Goal: Contribute content: Add original content to the website for others to see

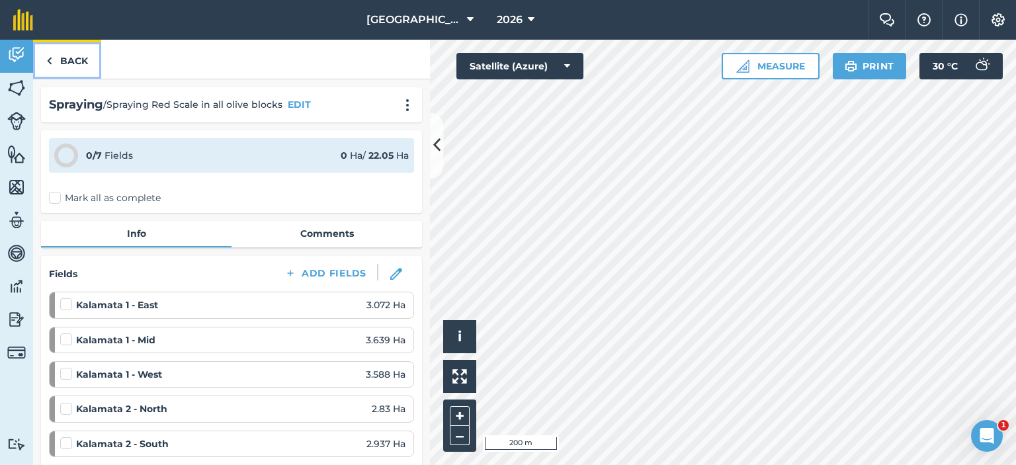
click at [58, 65] on link "Back" at bounding box center [67, 59] width 68 height 39
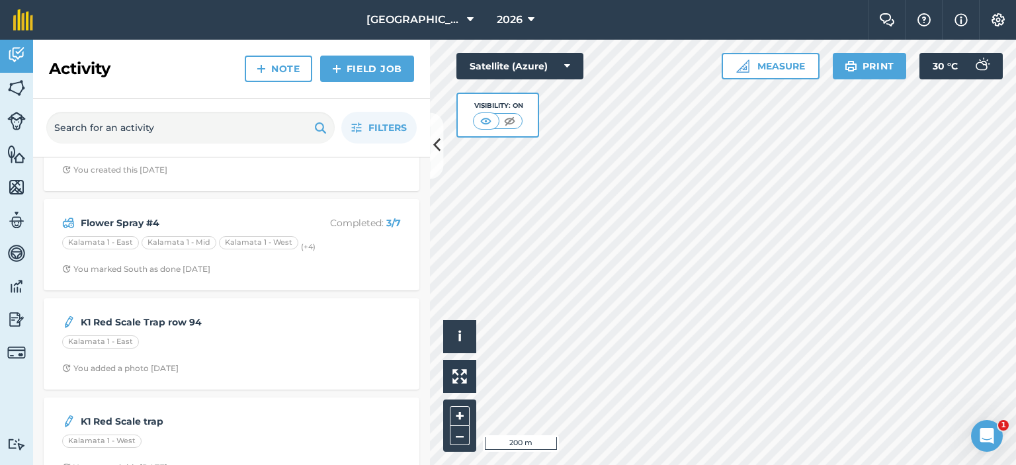
scroll to position [66, 0]
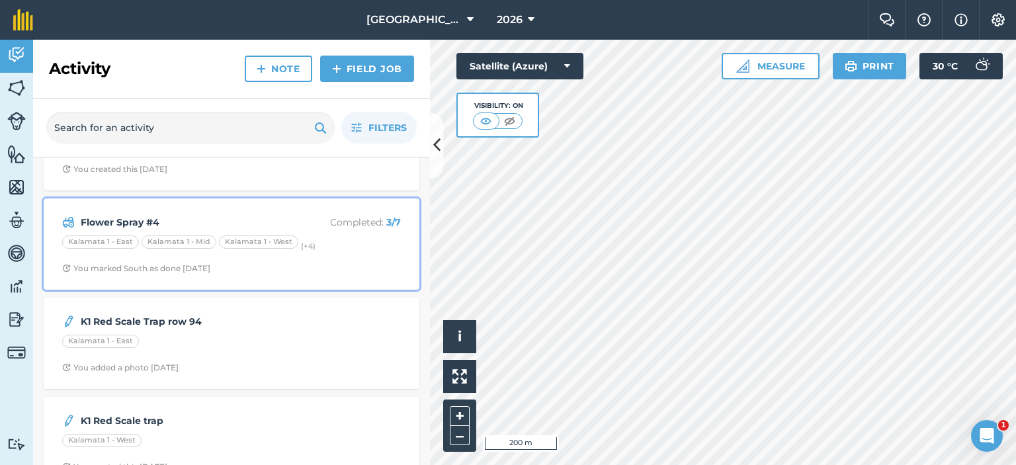
click at [270, 227] on strong "Flower Spray #4" at bounding box center [186, 222] width 210 height 15
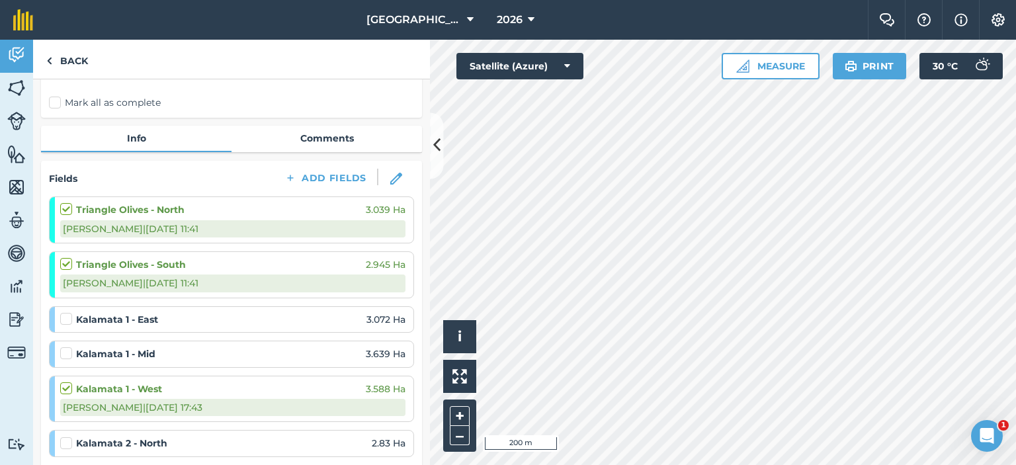
scroll to position [132, 0]
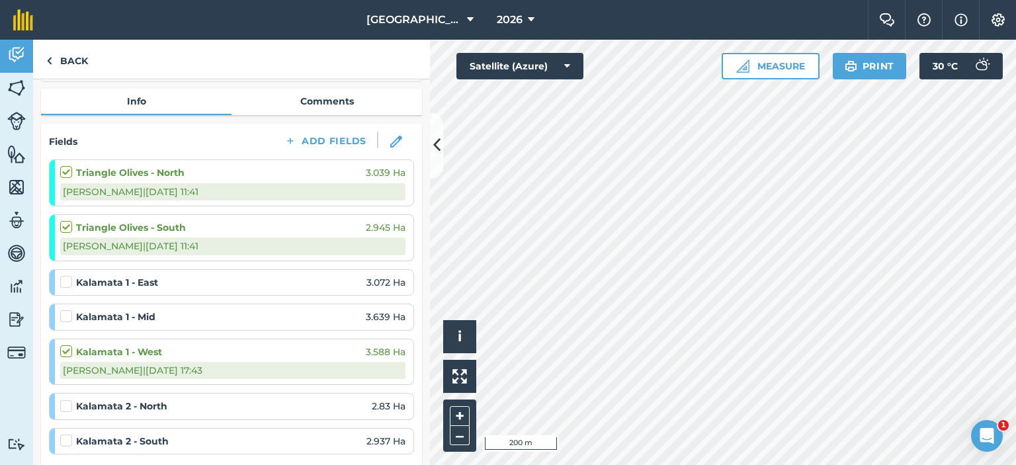
click at [68, 275] on label at bounding box center [68, 275] width 16 height 0
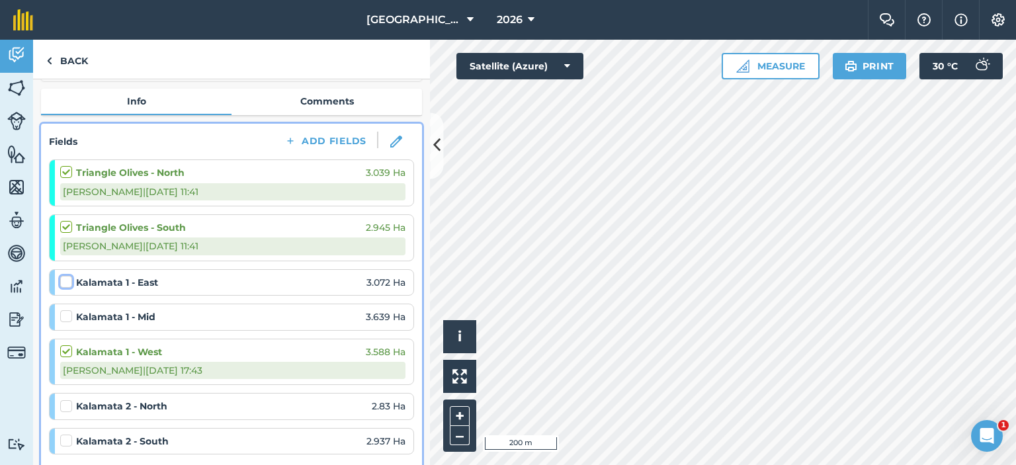
click at [68, 275] on input "checkbox" at bounding box center [64, 279] width 9 height 9
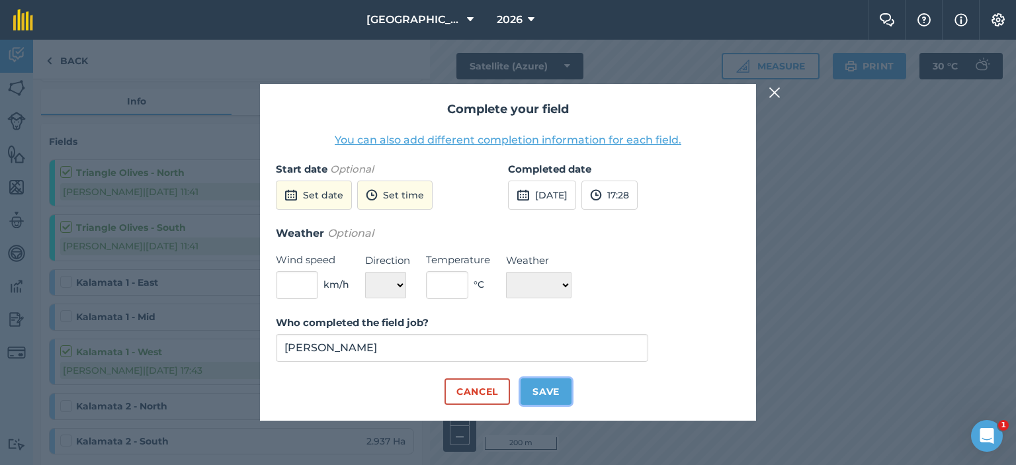
click at [561, 398] on button "Save" at bounding box center [546, 391] width 51 height 26
checkbox input "true"
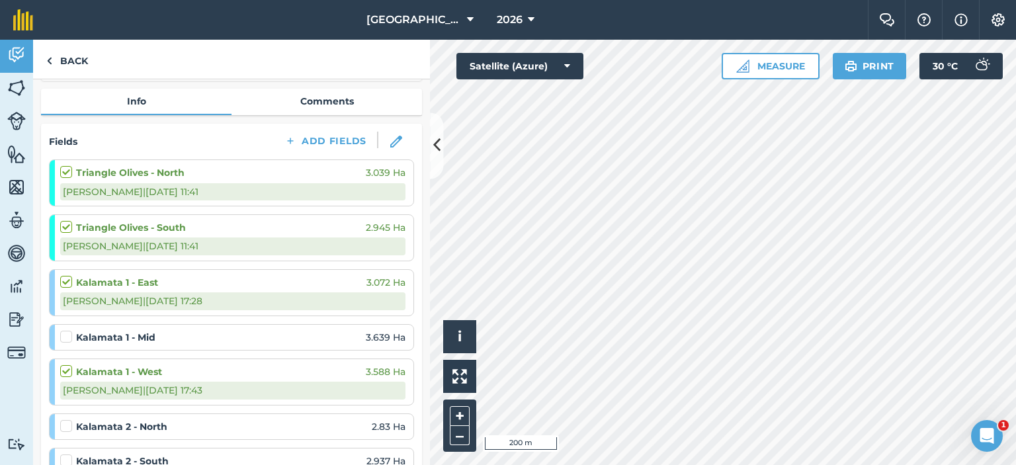
click at [69, 330] on label at bounding box center [68, 330] width 16 height 0
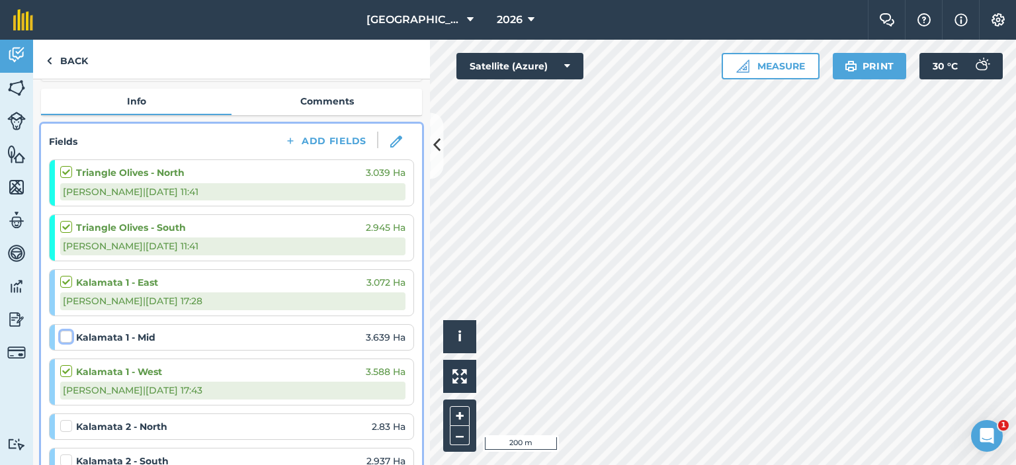
click at [69, 336] on input "checkbox" at bounding box center [64, 334] width 9 height 9
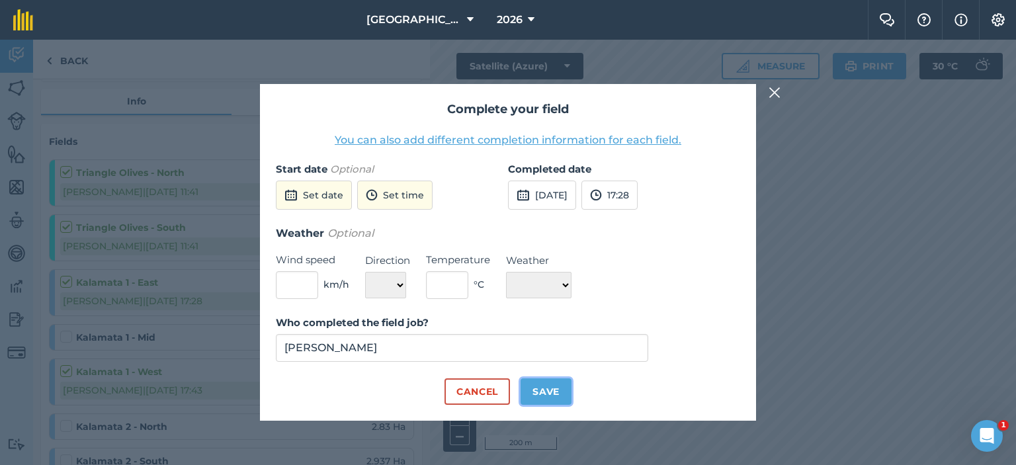
click at [556, 396] on button "Save" at bounding box center [546, 391] width 51 height 26
checkbox input "true"
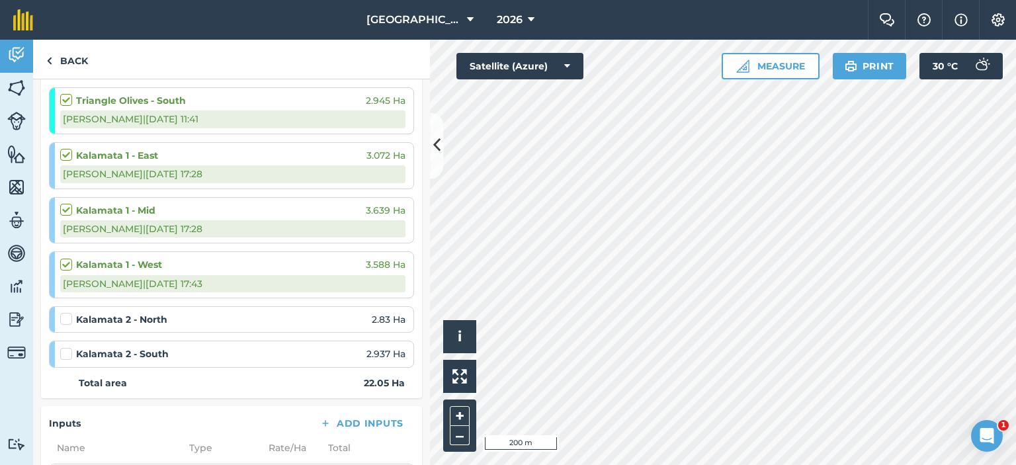
scroll to position [265, 0]
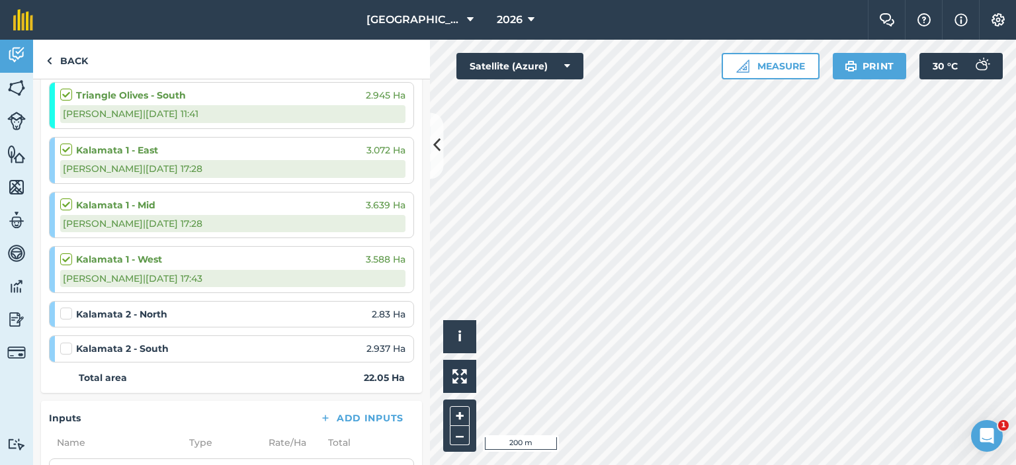
click at [66, 307] on label at bounding box center [68, 307] width 16 height 0
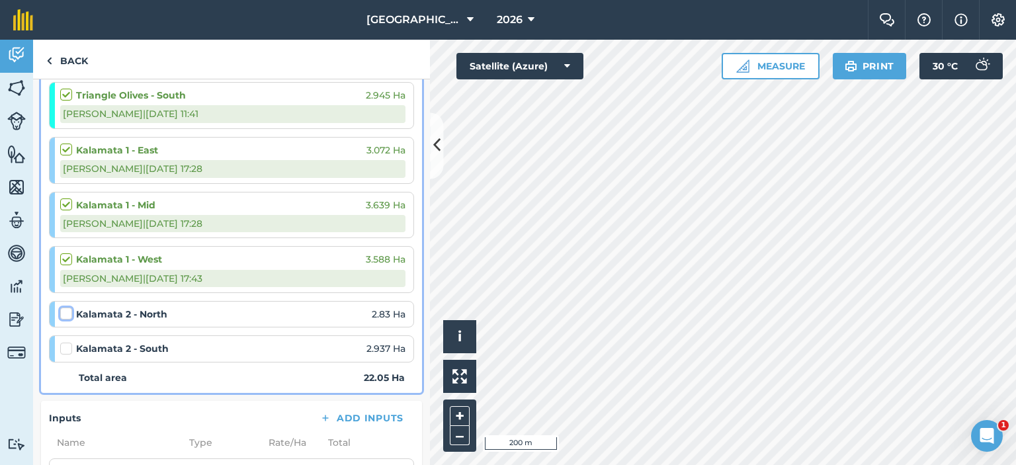
click at [66, 314] on input "checkbox" at bounding box center [64, 311] width 9 height 9
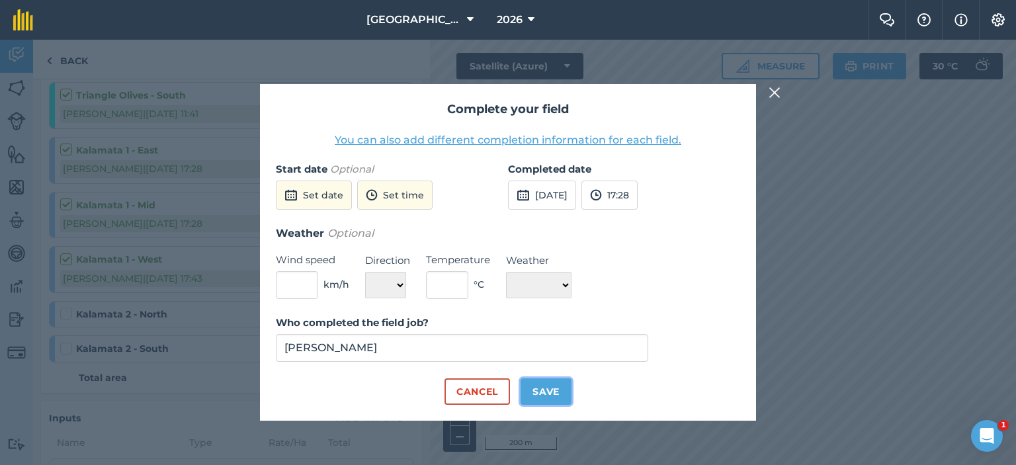
click at [543, 390] on button "Save" at bounding box center [546, 391] width 51 height 26
checkbox input "true"
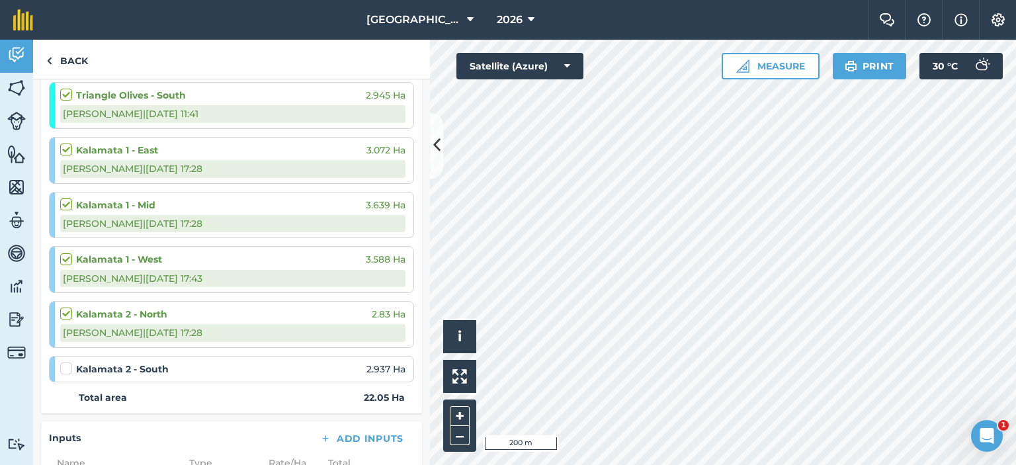
click at [66, 362] on label at bounding box center [68, 362] width 16 height 0
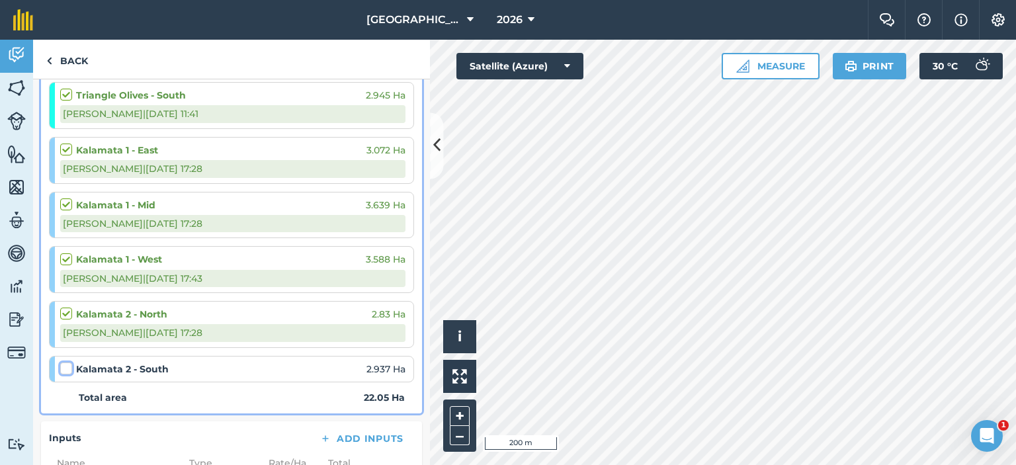
click at [66, 367] on input "checkbox" at bounding box center [64, 366] width 9 height 9
checkbox input "false"
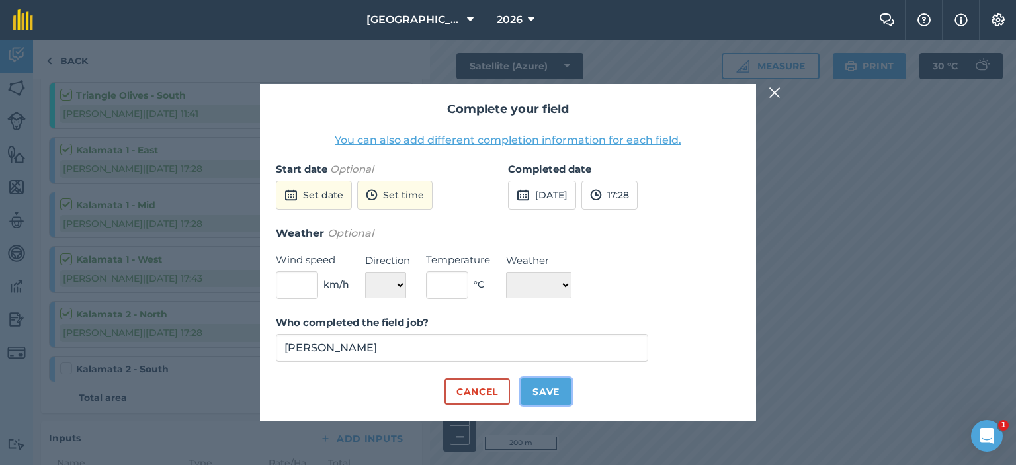
click at [530, 390] on button "Save" at bounding box center [546, 391] width 51 height 26
checkbox input "true"
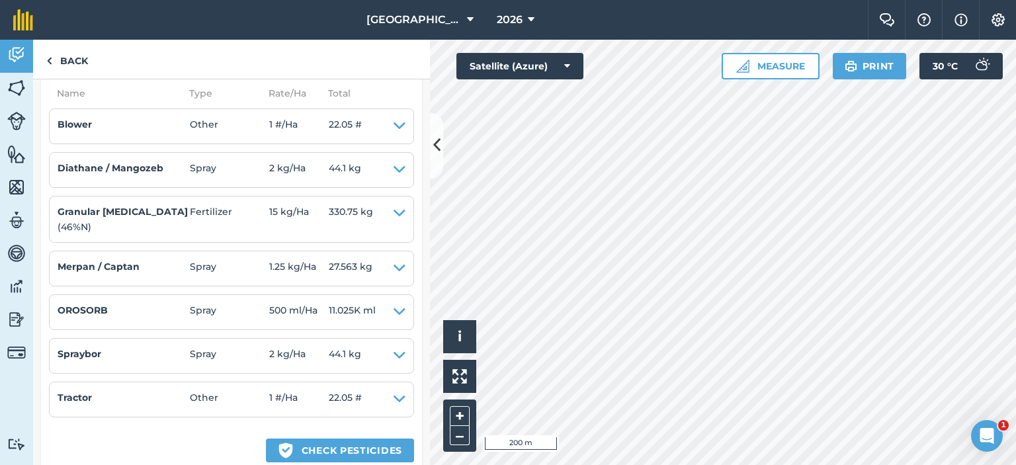
scroll to position [522, 0]
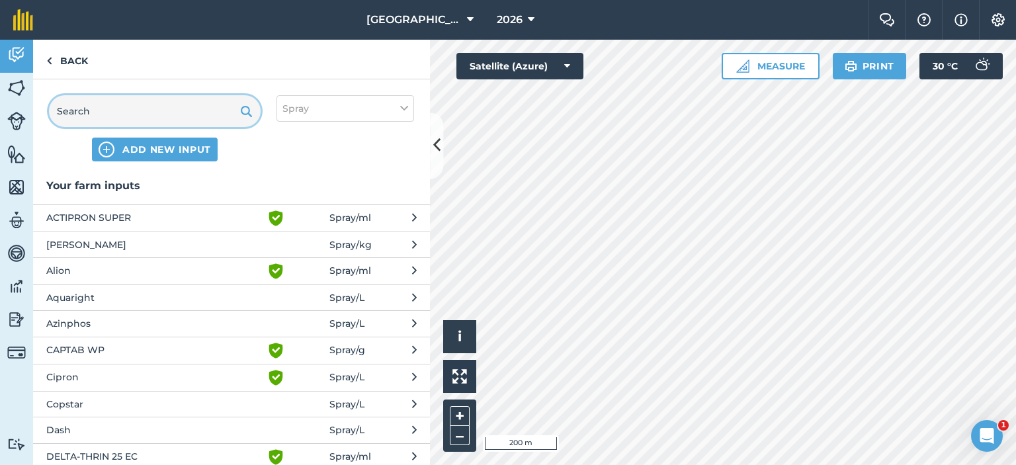
click at [154, 116] on input "text" at bounding box center [155, 111] width 212 height 32
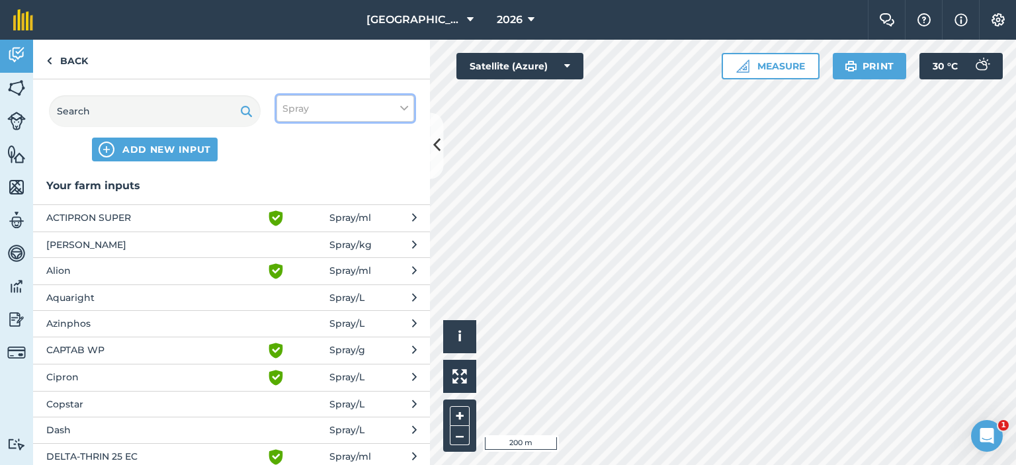
click at [397, 113] on button "Spray" at bounding box center [346, 108] width 138 height 26
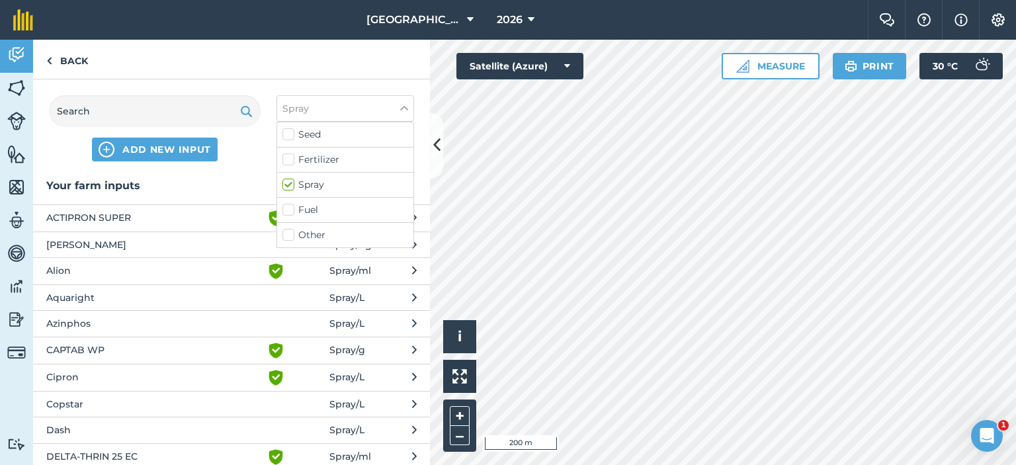
click at [288, 238] on label "Other" at bounding box center [346, 235] width 126 height 14
click at [288, 237] on input "Other" at bounding box center [287, 232] width 9 height 9
checkbox input "true"
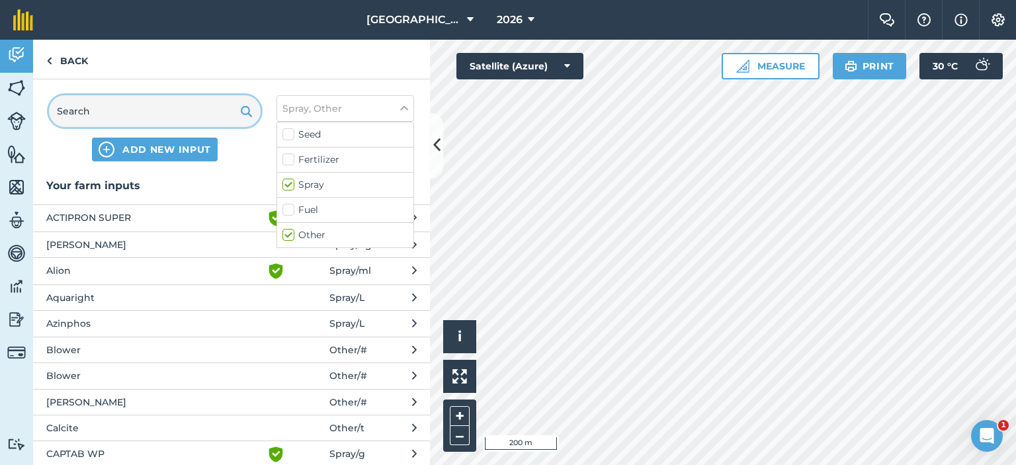
click at [140, 116] on input "text" at bounding box center [155, 111] width 212 height 32
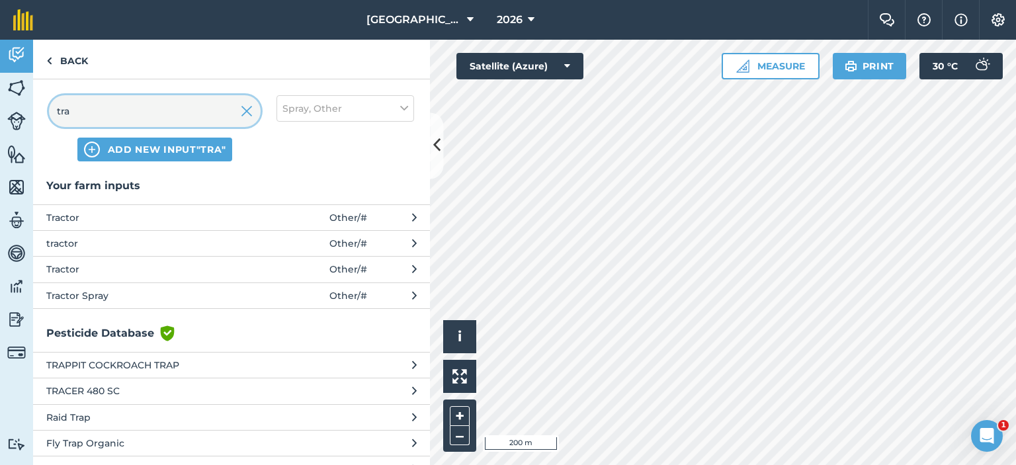
type input "tra"
click at [254, 286] on button "Tractor Spray Other / #" at bounding box center [231, 296] width 397 height 26
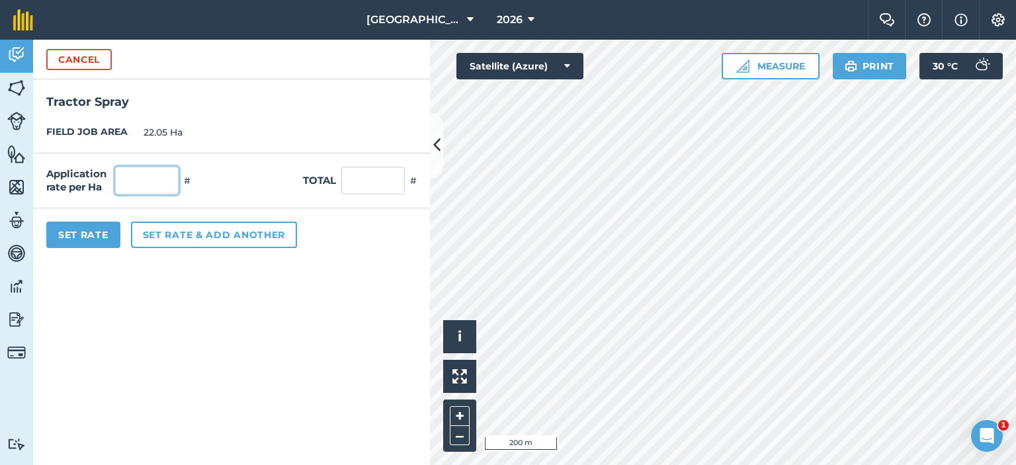
click at [143, 180] on input "text" at bounding box center [147, 181] width 64 height 28
type input "5"
type input "110.25"
click at [408, 274] on form "Cancel Tractor Spray FIELD JOB AREA 22.05 Ha Application rate per Ha 5 # Total …" at bounding box center [231, 252] width 397 height 425
click at [95, 229] on button "Set Rate" at bounding box center [83, 235] width 74 height 26
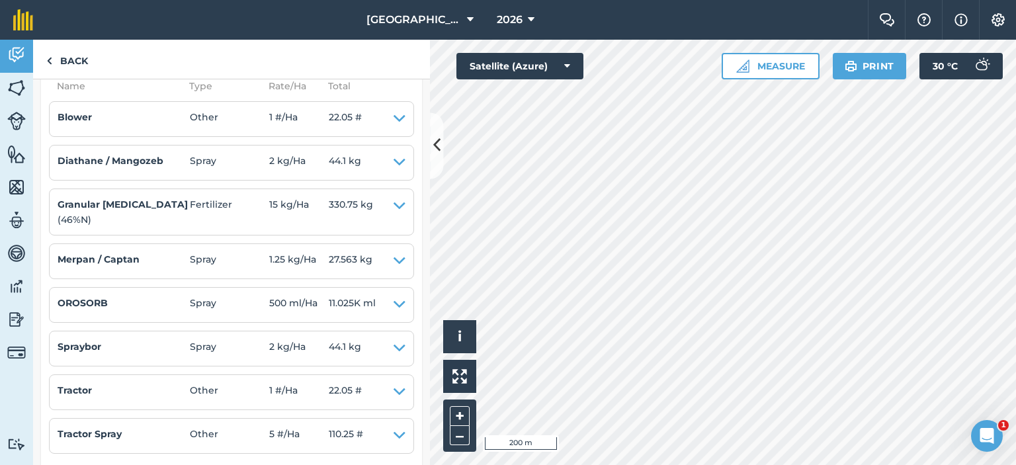
scroll to position [728, 0]
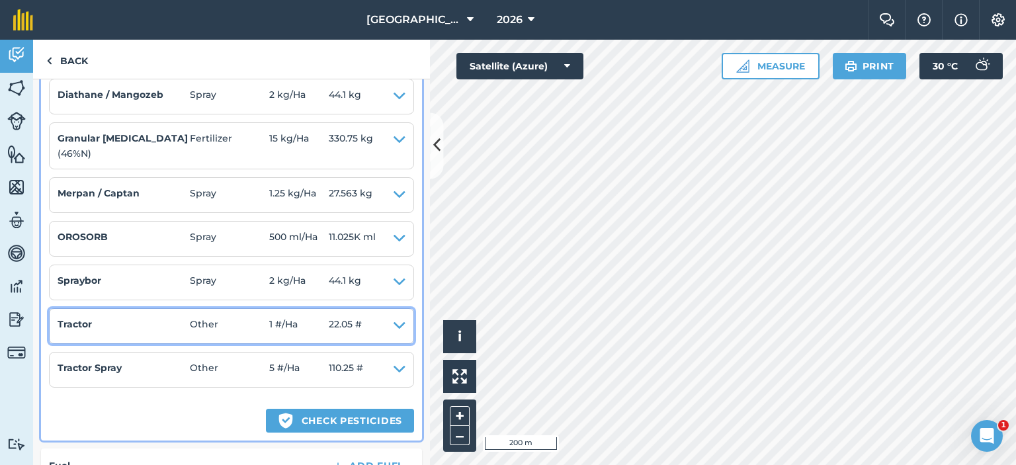
click at [394, 324] on icon at bounding box center [400, 326] width 12 height 19
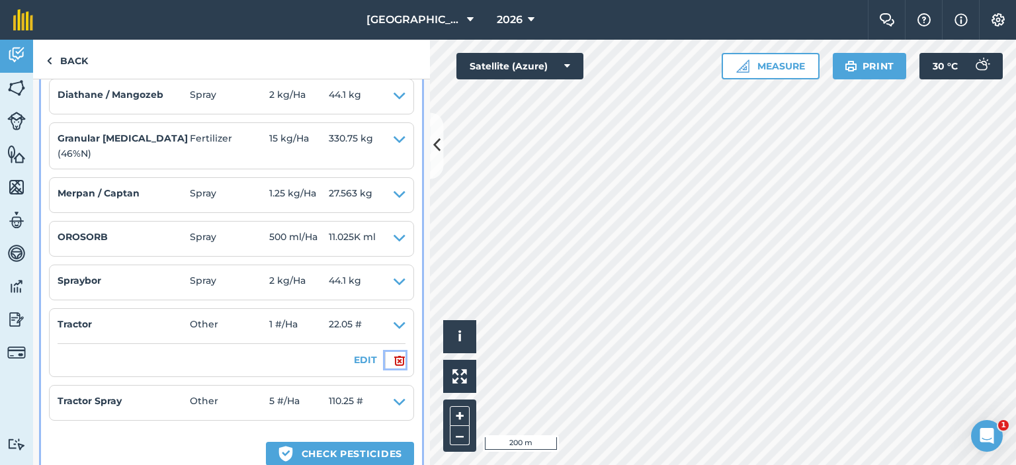
click at [394, 358] on img at bounding box center [400, 361] width 12 height 16
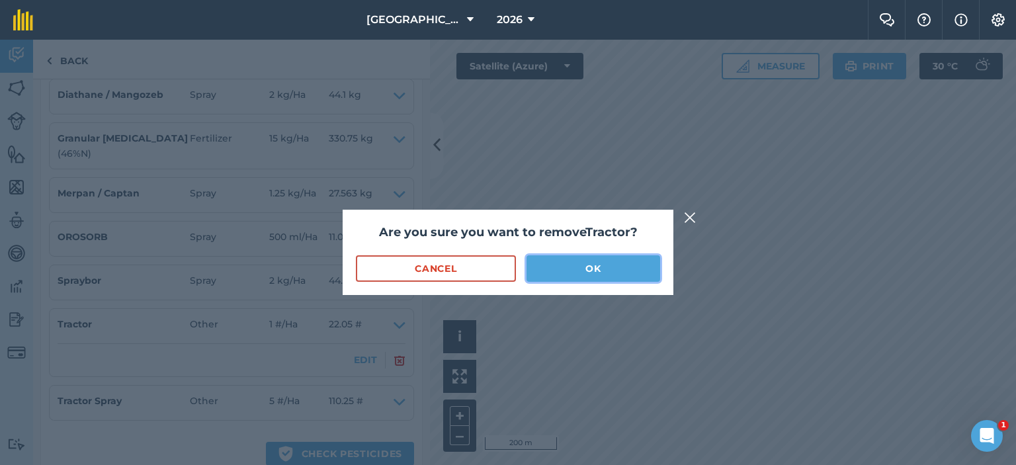
click at [557, 273] on button "OK" at bounding box center [594, 268] width 134 height 26
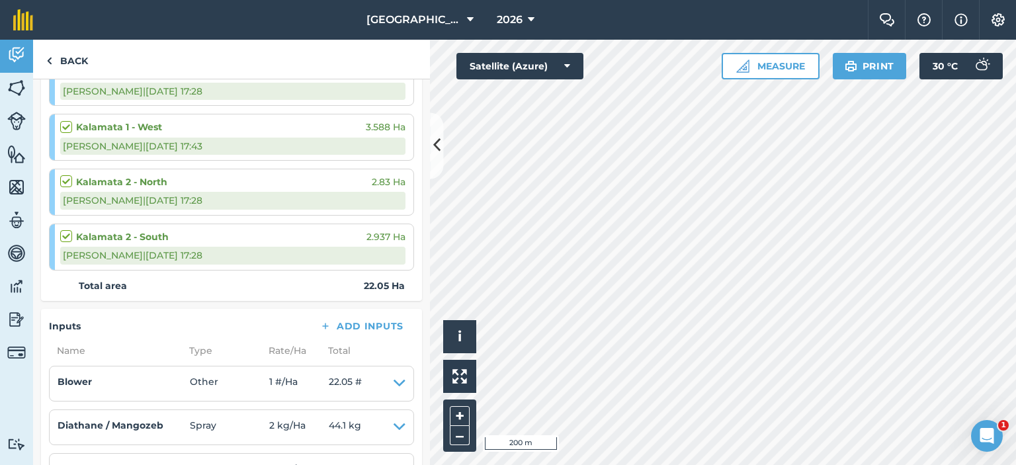
scroll to position [0, 0]
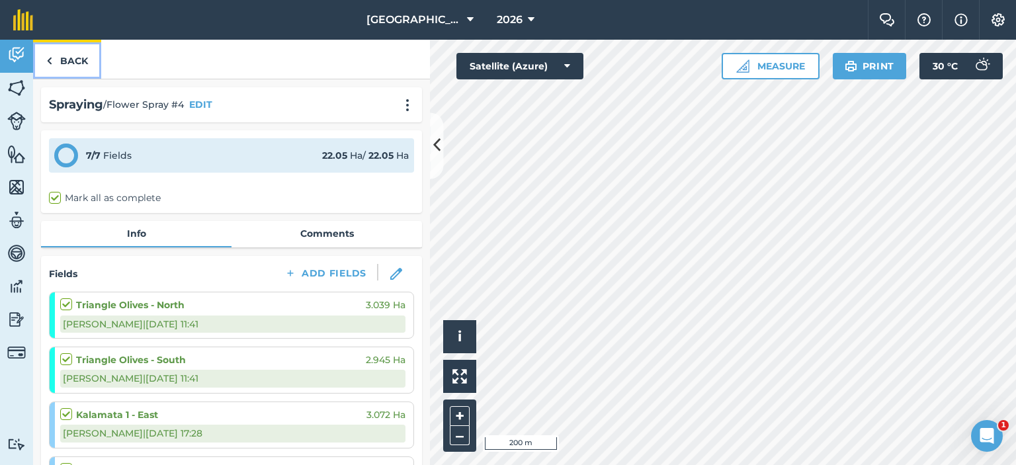
click at [71, 71] on link "Back" at bounding box center [67, 59] width 68 height 39
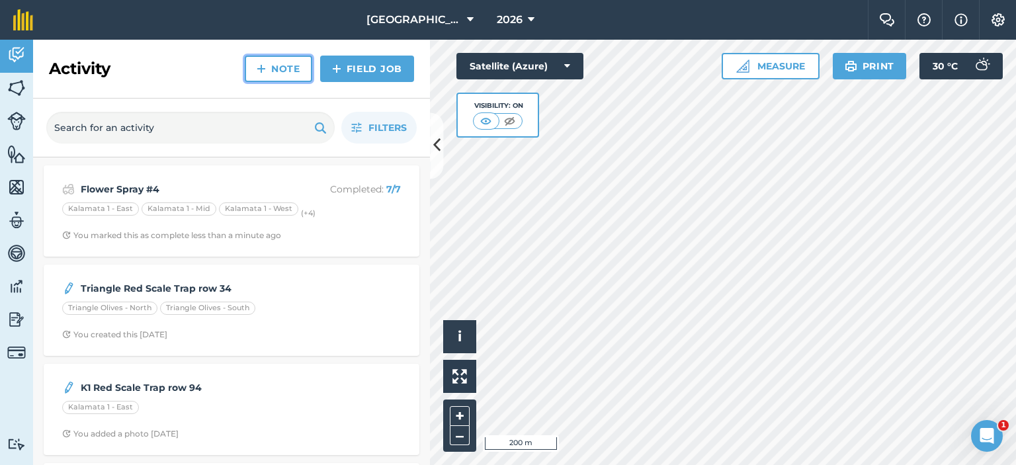
click at [304, 71] on link "Note" at bounding box center [278, 69] width 67 height 26
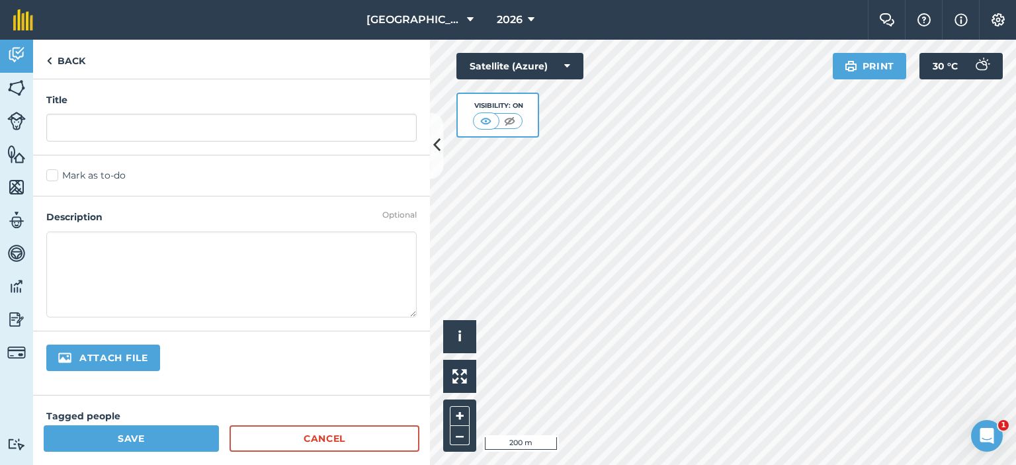
click at [277, 248] on textarea at bounding box center [231, 275] width 371 height 86
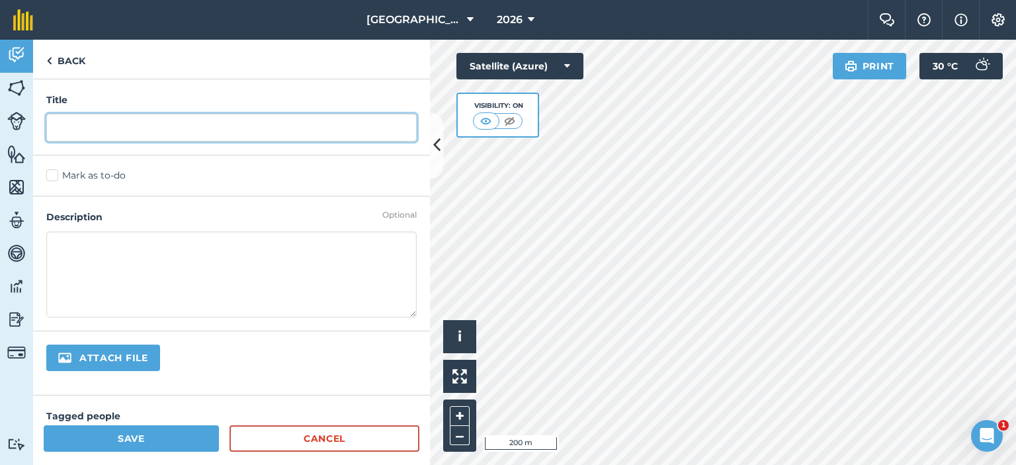
click at [180, 122] on input "text" at bounding box center [231, 128] width 371 height 28
type input "cows grazed in wedge 2 camp 3"
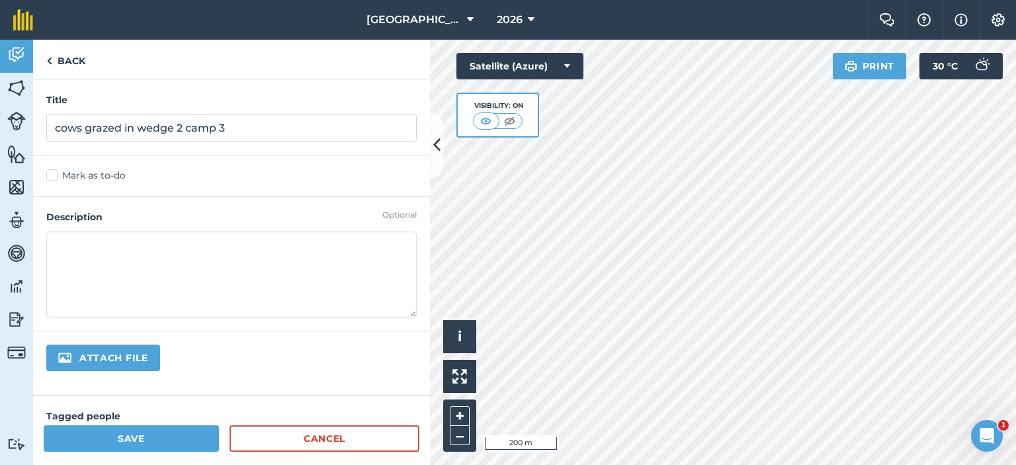
click at [347, 243] on textarea at bounding box center [231, 275] width 371 height 86
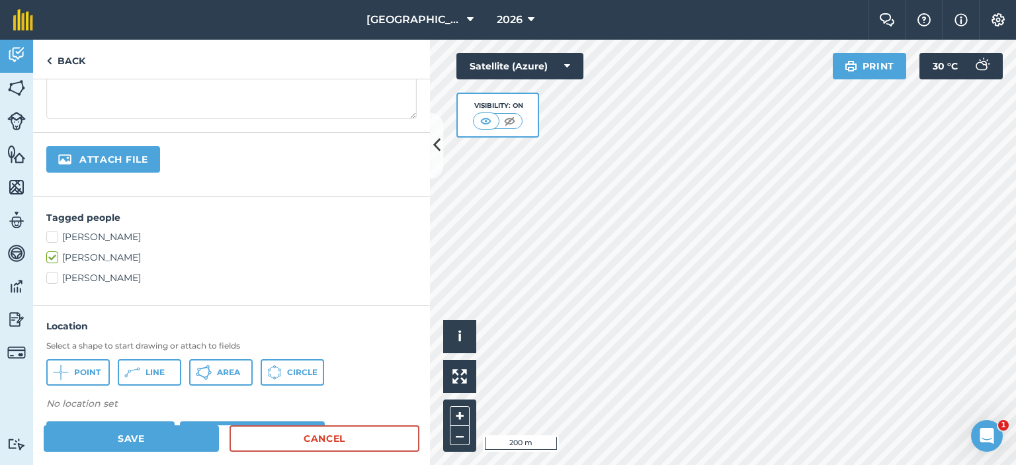
scroll to position [265, 0]
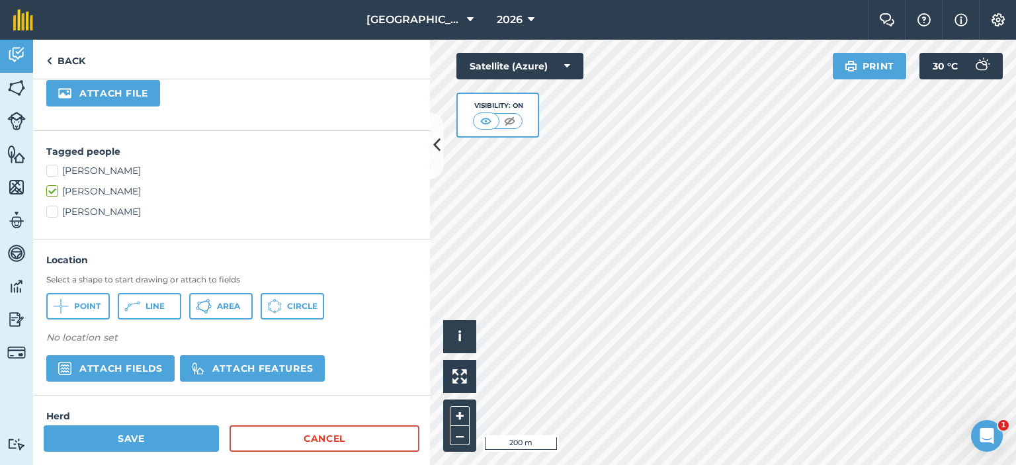
type textarea "cows grazed in wedge 2 camp 3, still food left."
click at [147, 372] on button "Attach fields" at bounding box center [110, 368] width 128 height 26
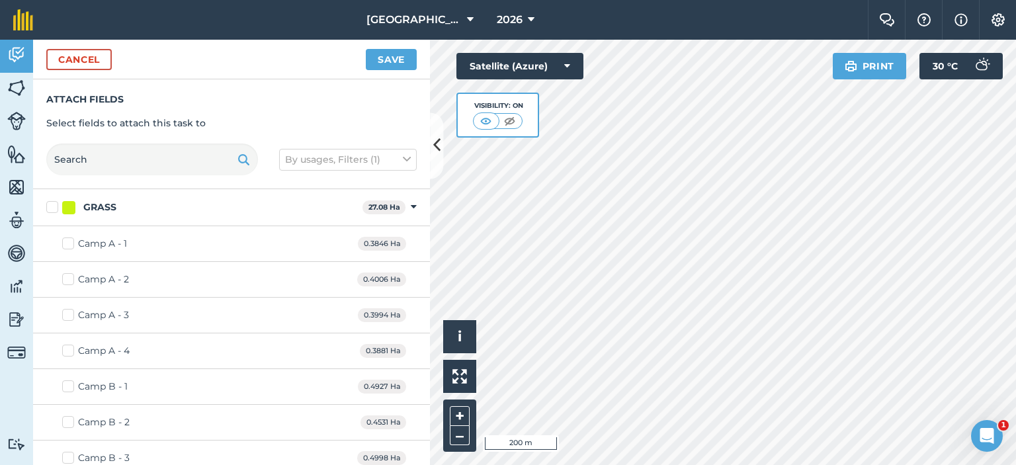
checkbox input "true"
click at [408, 57] on button "Save" at bounding box center [391, 59] width 51 height 21
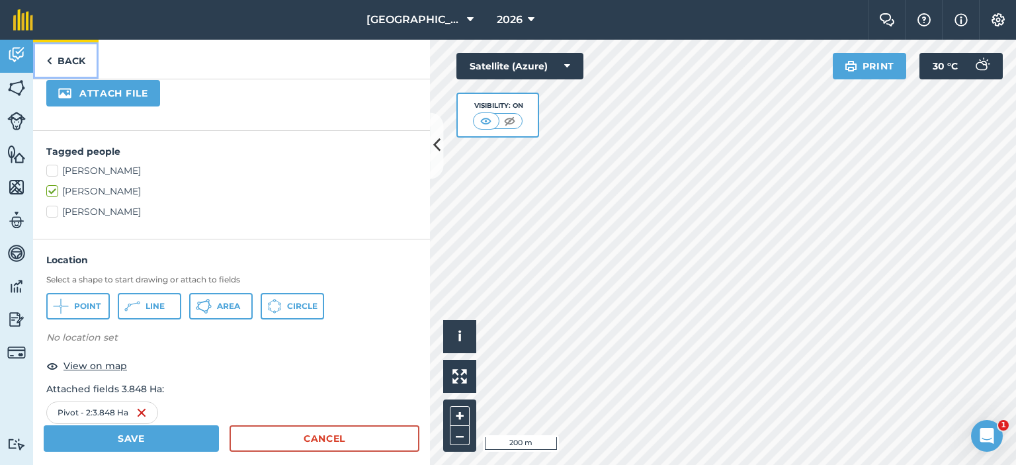
click at [65, 65] on link "Back" at bounding box center [65, 59] width 65 height 39
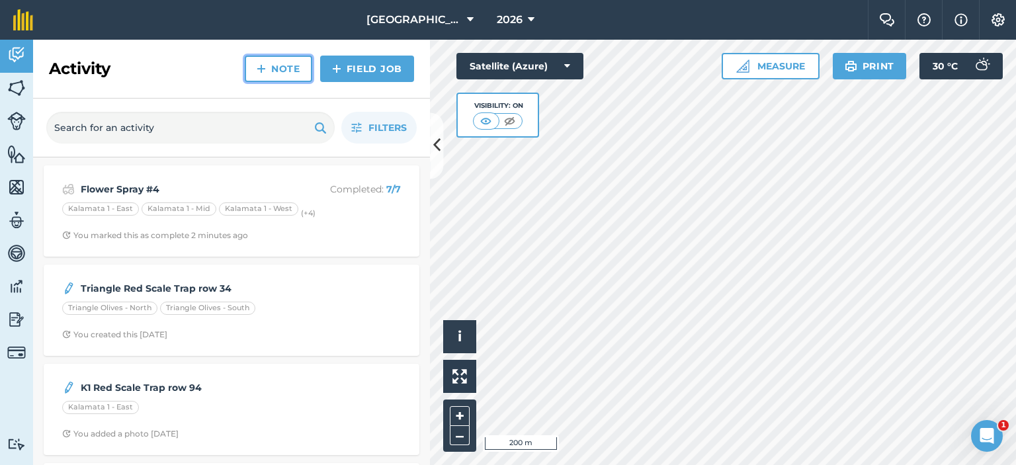
click at [294, 71] on link "Note" at bounding box center [278, 69] width 67 height 26
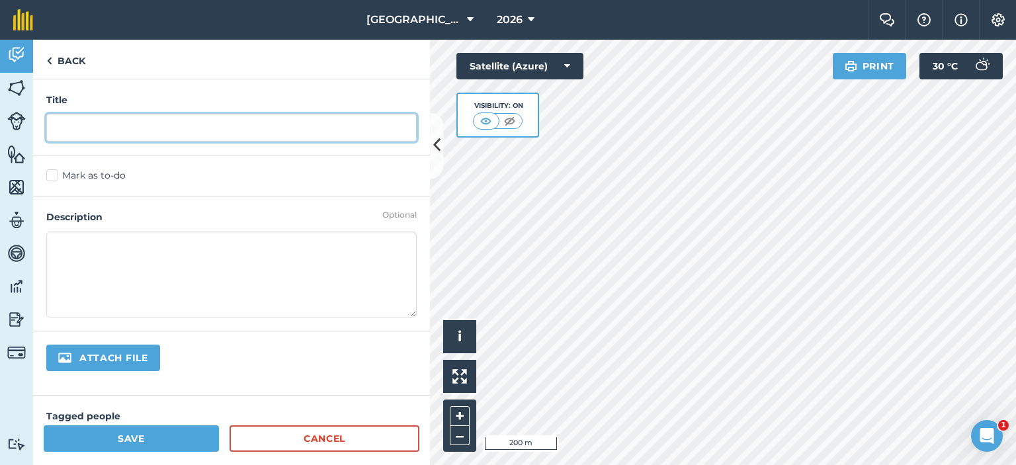
click at [230, 134] on input "text" at bounding box center [231, 128] width 371 height 28
type input "cows grazed in camp 3 wegde 2"
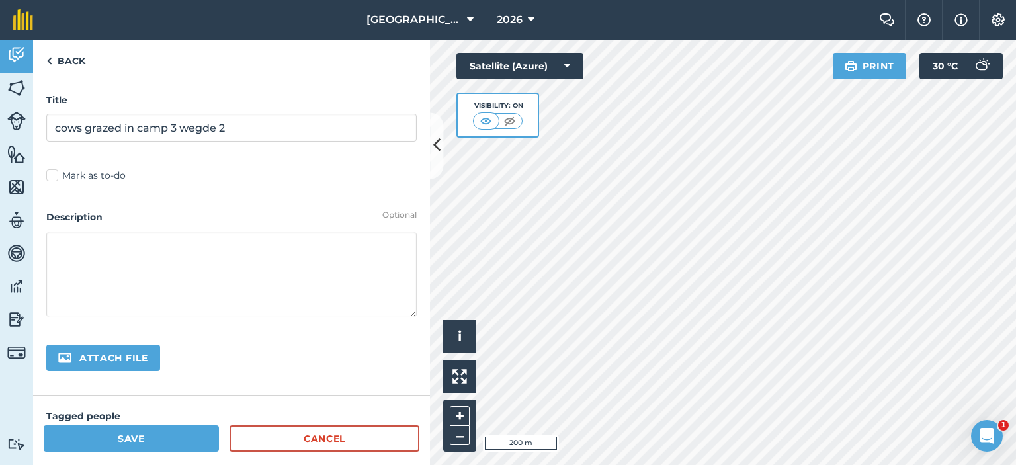
click at [388, 248] on textarea at bounding box center [231, 275] width 371 height 86
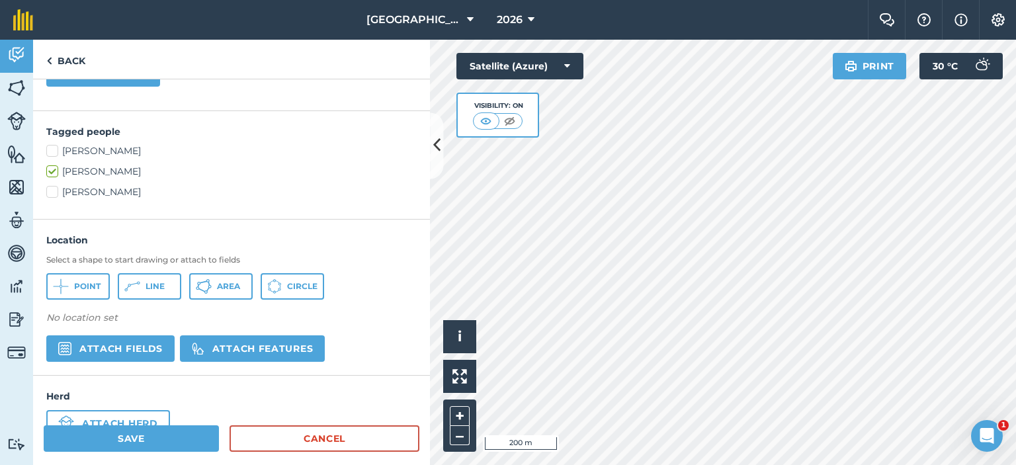
scroll to position [320, 0]
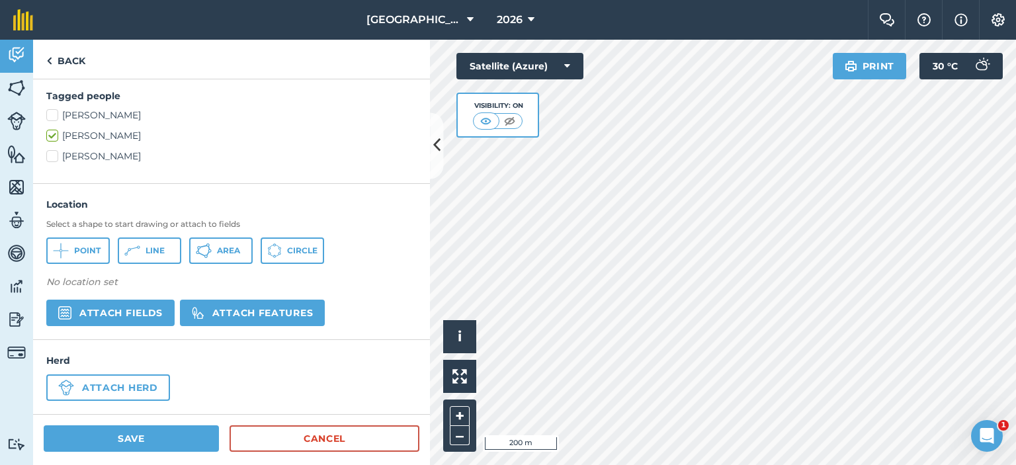
type textarea "cows grazed in wedge 2 camp 3, still food left."
click at [133, 322] on button "Attach fields" at bounding box center [110, 313] width 128 height 26
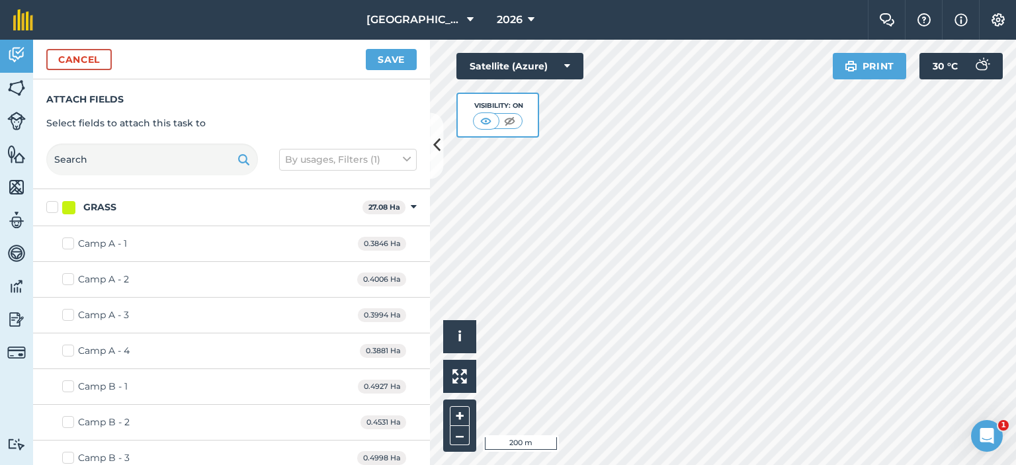
checkbox input "true"
click at [396, 60] on button "Save" at bounding box center [391, 59] width 51 height 21
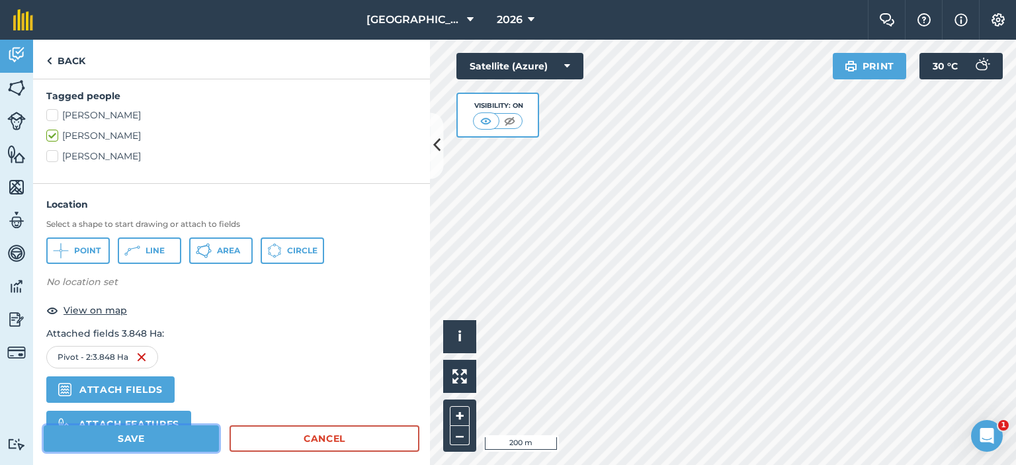
click at [191, 439] on button "Save" at bounding box center [131, 438] width 175 height 26
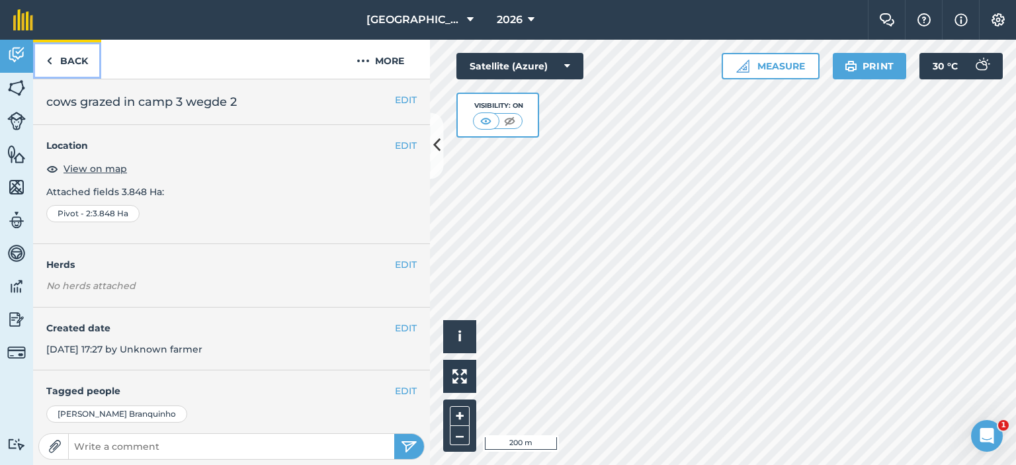
click at [73, 58] on link "Back" at bounding box center [67, 59] width 68 height 39
